Goal: Task Accomplishment & Management: Manage account settings

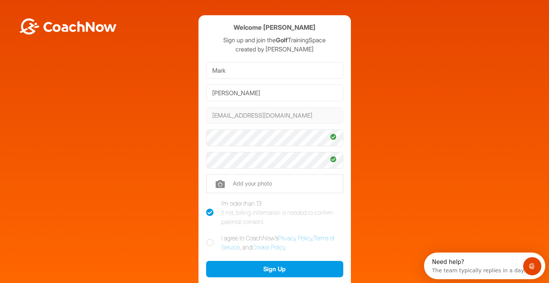
click at [213, 242] on icon at bounding box center [210, 243] width 8 height 8
click at [211, 238] on input "I agree to CoachNow's Privacy Policy , Terms of Service , and Cookie Policy ." at bounding box center [208, 235] width 5 height 5
checkbox input "true"
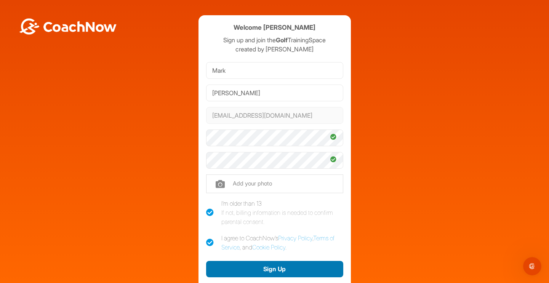
click at [269, 270] on button "Sign Up" at bounding box center [274, 269] width 137 height 16
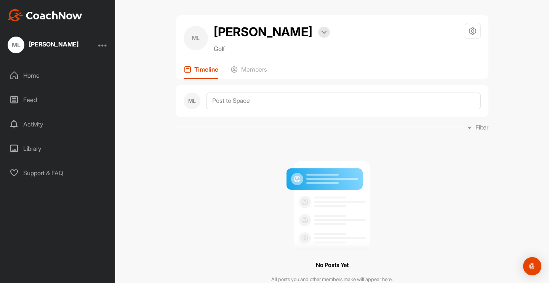
click at [36, 75] on div "Home" at bounding box center [57, 75] width 107 height 19
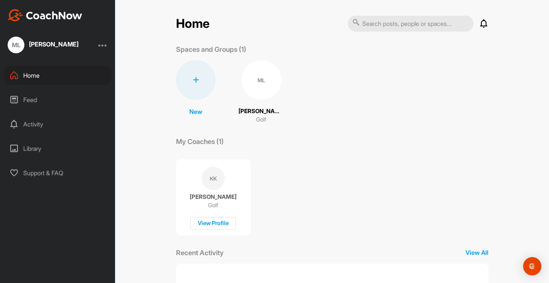
click at [34, 109] on div "Feed" at bounding box center [57, 99] width 107 height 19
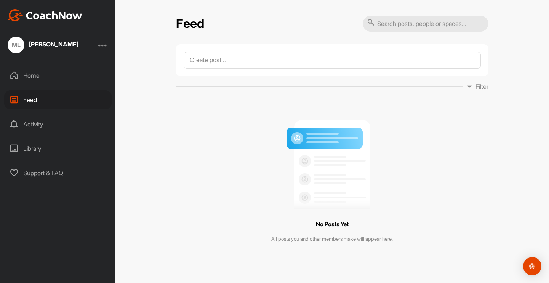
click at [36, 119] on div "Activity" at bounding box center [57, 124] width 107 height 19
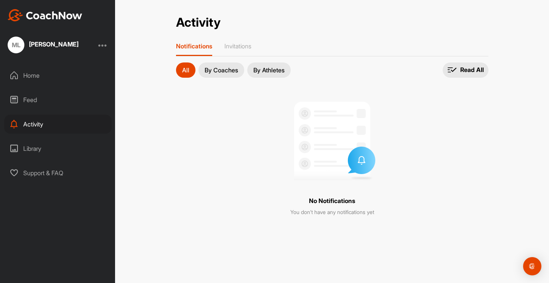
click at [37, 149] on div "Library" at bounding box center [57, 148] width 107 height 19
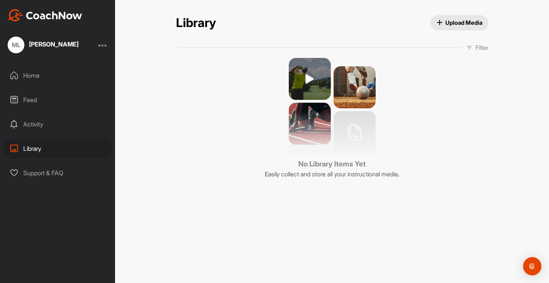
click at [59, 171] on div "Support & FAQ" at bounding box center [57, 172] width 107 height 19
click at [38, 74] on div "Home" at bounding box center [57, 75] width 107 height 19
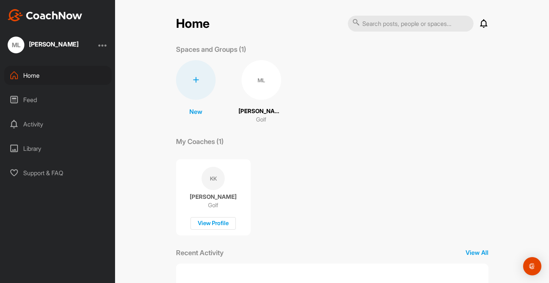
click at [225, 186] on div "KK [PERSON_NAME] Golf View Profile" at bounding box center [213, 197] width 75 height 76
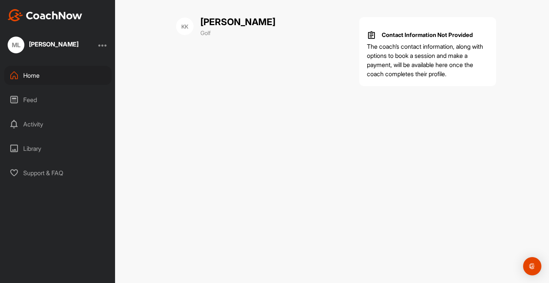
click at [48, 75] on div "Home" at bounding box center [57, 75] width 107 height 19
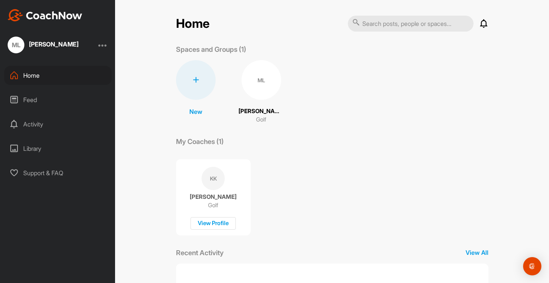
click at [33, 94] on div "Feed" at bounding box center [57, 99] width 107 height 19
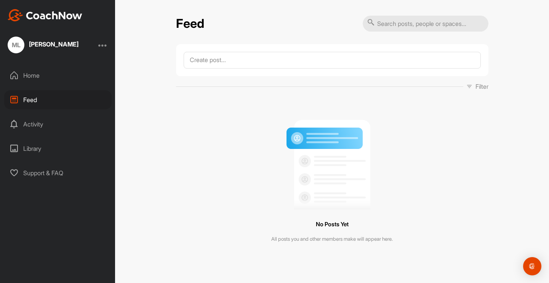
click at [34, 125] on div "Activity" at bounding box center [57, 124] width 107 height 19
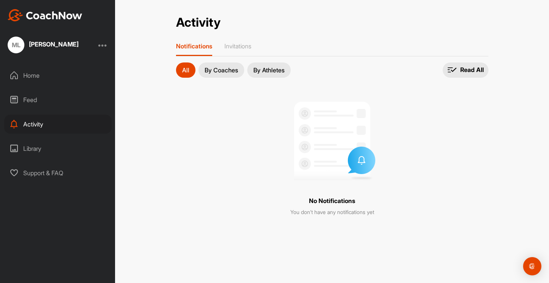
click at [234, 74] on button "By Coaches" at bounding box center [221, 69] width 46 height 15
click at [262, 70] on p "By Athletes" at bounding box center [268, 70] width 31 height 6
click at [181, 71] on button "All" at bounding box center [185, 69] width 19 height 15
click at [38, 148] on div "Library" at bounding box center [57, 148] width 107 height 19
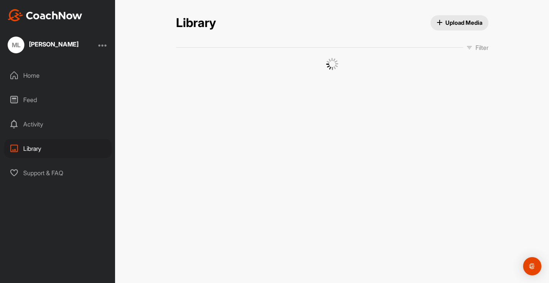
click at [38, 148] on div "Library" at bounding box center [57, 148] width 107 height 19
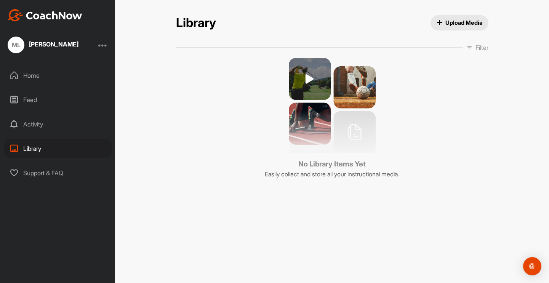
click at [54, 175] on div "Support & FAQ" at bounding box center [57, 172] width 107 height 19
